Goal: Task Accomplishment & Management: Use online tool/utility

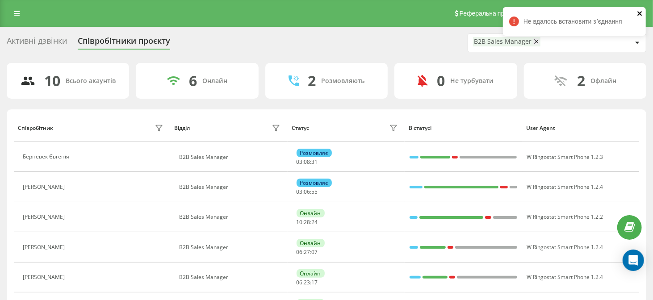
click at [641, 12] on icon "close" at bounding box center [639, 13] width 4 height 4
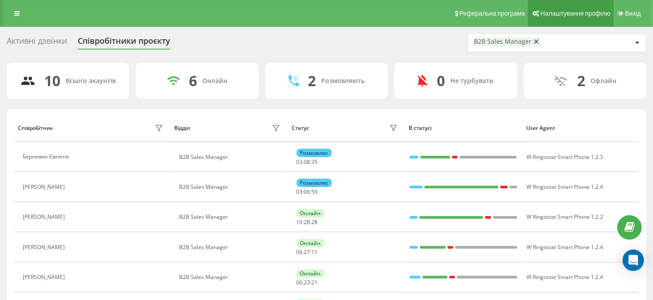
click at [571, 16] on span "Налаштування профілю" at bounding box center [575, 13] width 70 height 7
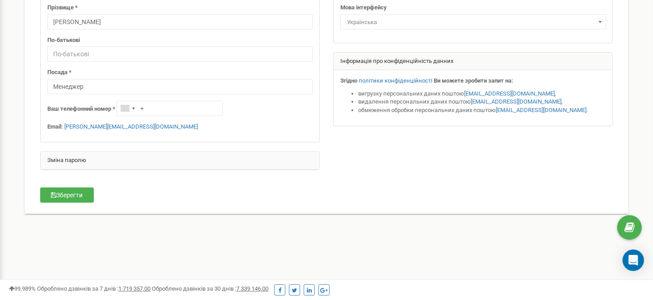
scroll to position [179, 0]
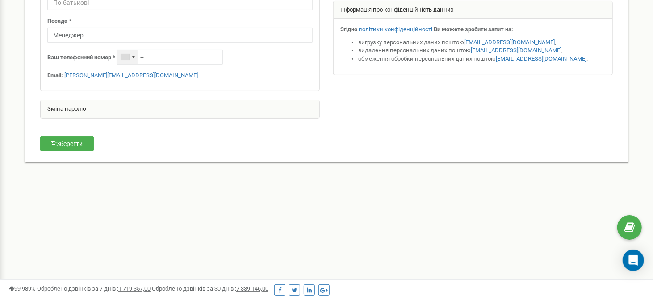
click at [133, 57] on div "Telephone country code" at bounding box center [133, 57] width 3 height 2
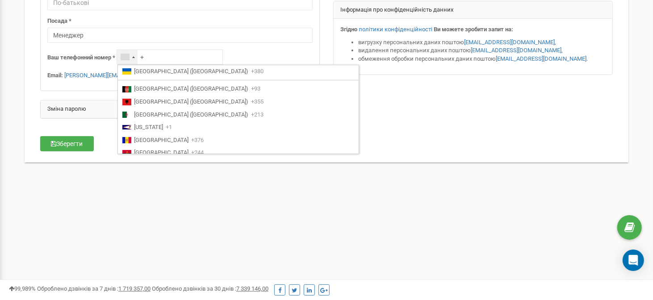
click at [133, 57] on div "Telephone country code" at bounding box center [133, 57] width 3 height 2
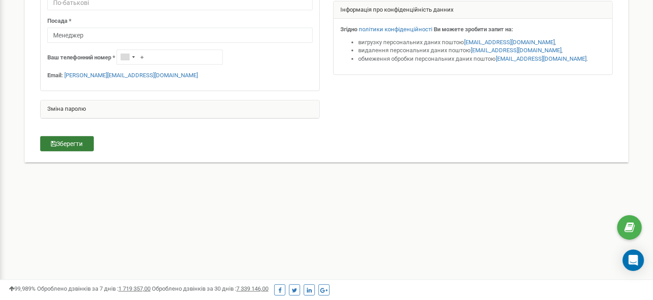
click at [80, 141] on button "Зберегти" at bounding box center [67, 143] width 54 height 15
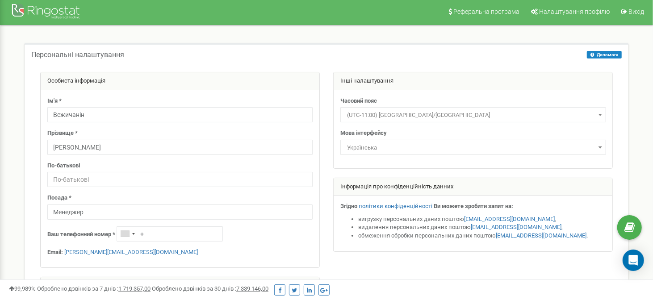
scroll to position [0, 0]
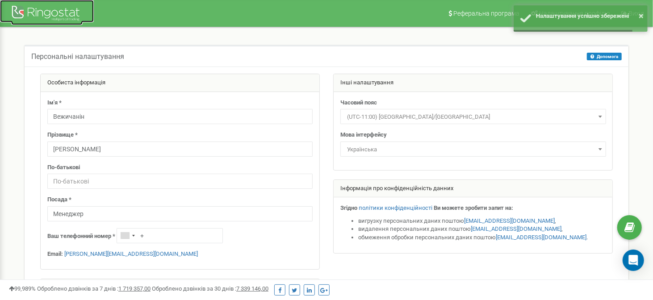
click at [58, 13] on div at bounding box center [46, 14] width 71 height 21
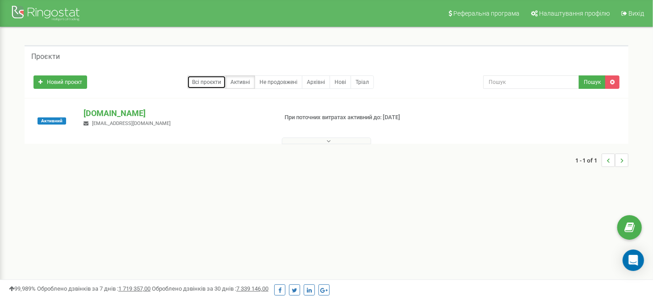
click at [220, 78] on link "Всі проєкти" at bounding box center [206, 81] width 39 height 13
click at [55, 121] on span "Активний" at bounding box center [51, 120] width 29 height 7
click at [130, 112] on p "justschool.me" at bounding box center [176, 114] width 186 height 12
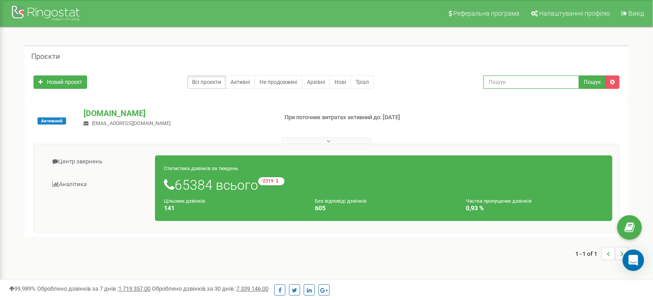
click at [492, 82] on input "text" at bounding box center [531, 81] width 96 height 13
type input "Вежичанін Іван"
click at [595, 86] on button "Пошук" at bounding box center [592, 81] width 27 height 13
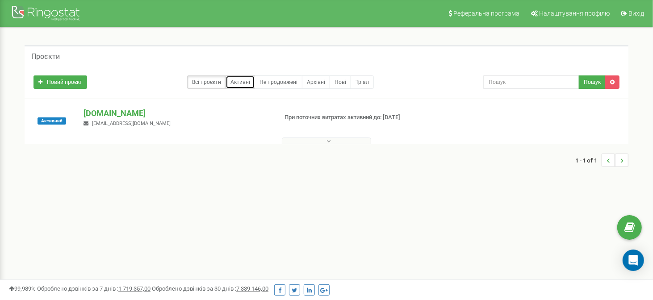
click at [242, 85] on link "Активні" at bounding box center [239, 81] width 29 height 13
click at [52, 121] on span "Активний" at bounding box center [51, 120] width 29 height 7
click at [100, 114] on p "[DOMAIN_NAME]" at bounding box center [176, 114] width 186 height 12
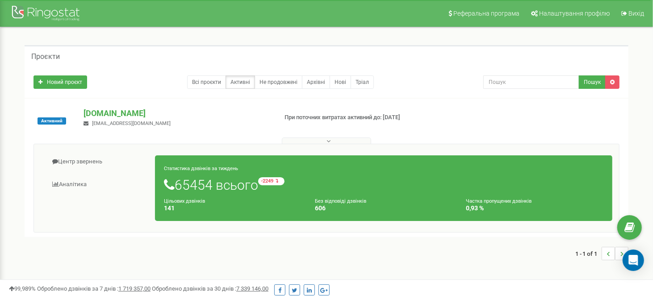
click at [327, 141] on icon at bounding box center [328, 141] width 4 height 6
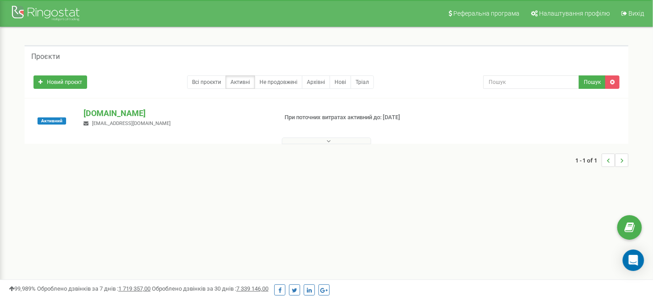
click at [327, 141] on icon at bounding box center [328, 141] width 4 height 6
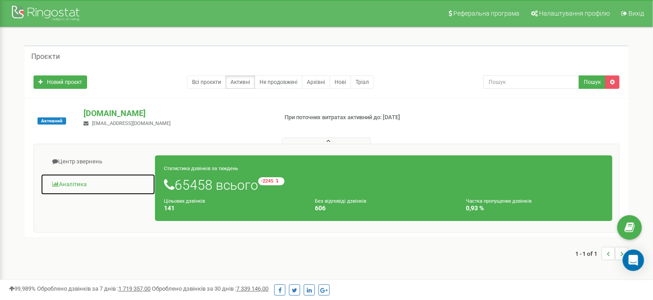
click at [74, 184] on link "Аналiтика" at bounding box center [98, 185] width 115 height 22
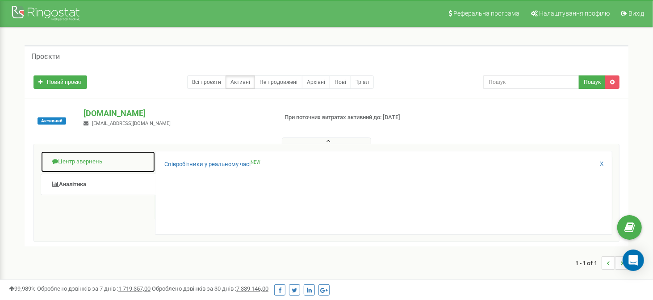
click at [104, 169] on link "Центр звернень" at bounding box center [98, 162] width 115 height 22
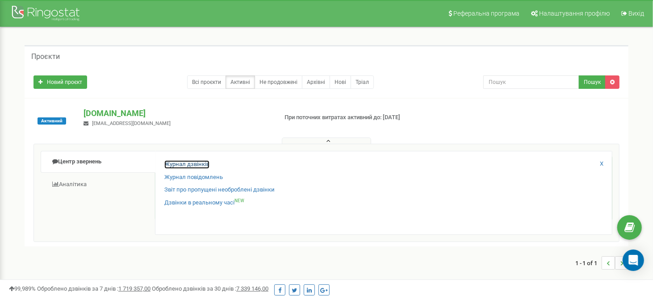
click at [183, 165] on link "Журнал дзвінків" at bounding box center [186, 164] width 45 height 8
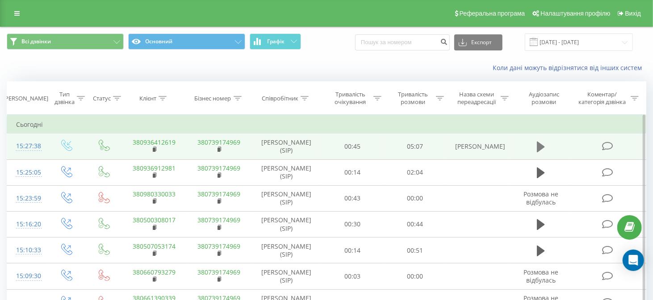
click at [538, 150] on icon at bounding box center [541, 147] width 8 height 11
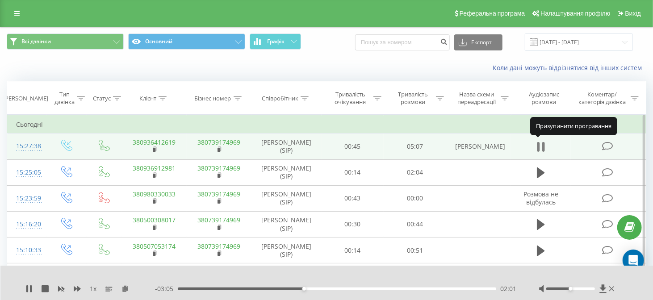
click at [541, 145] on icon at bounding box center [541, 147] width 8 height 12
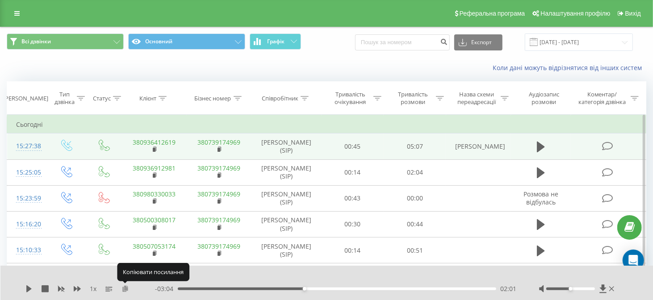
click at [125, 288] on icon at bounding box center [125, 288] width 8 height 6
